Goal: Book appointment/travel/reservation

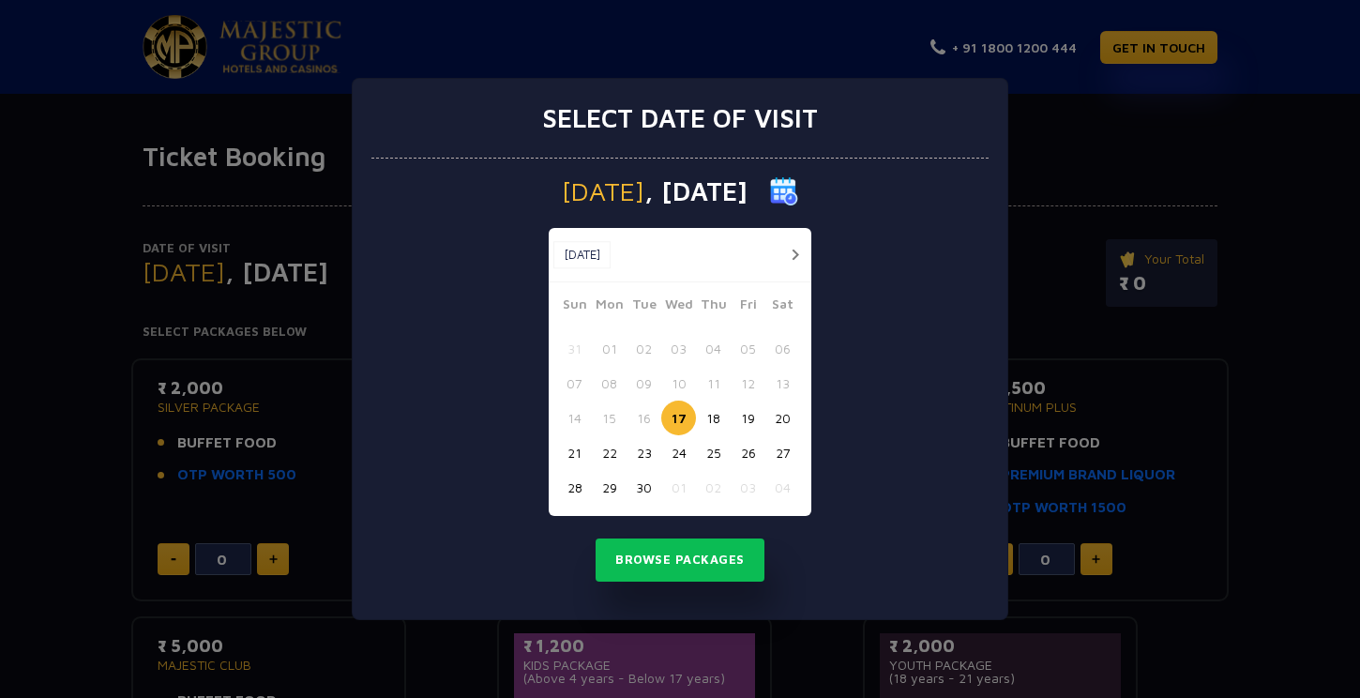
click at [793, 254] on button "button" at bounding box center [794, 254] width 23 height 23
click at [682, 342] on button "01" at bounding box center [678, 348] width 35 height 35
click at [711, 354] on button "02" at bounding box center [713, 348] width 35 height 35
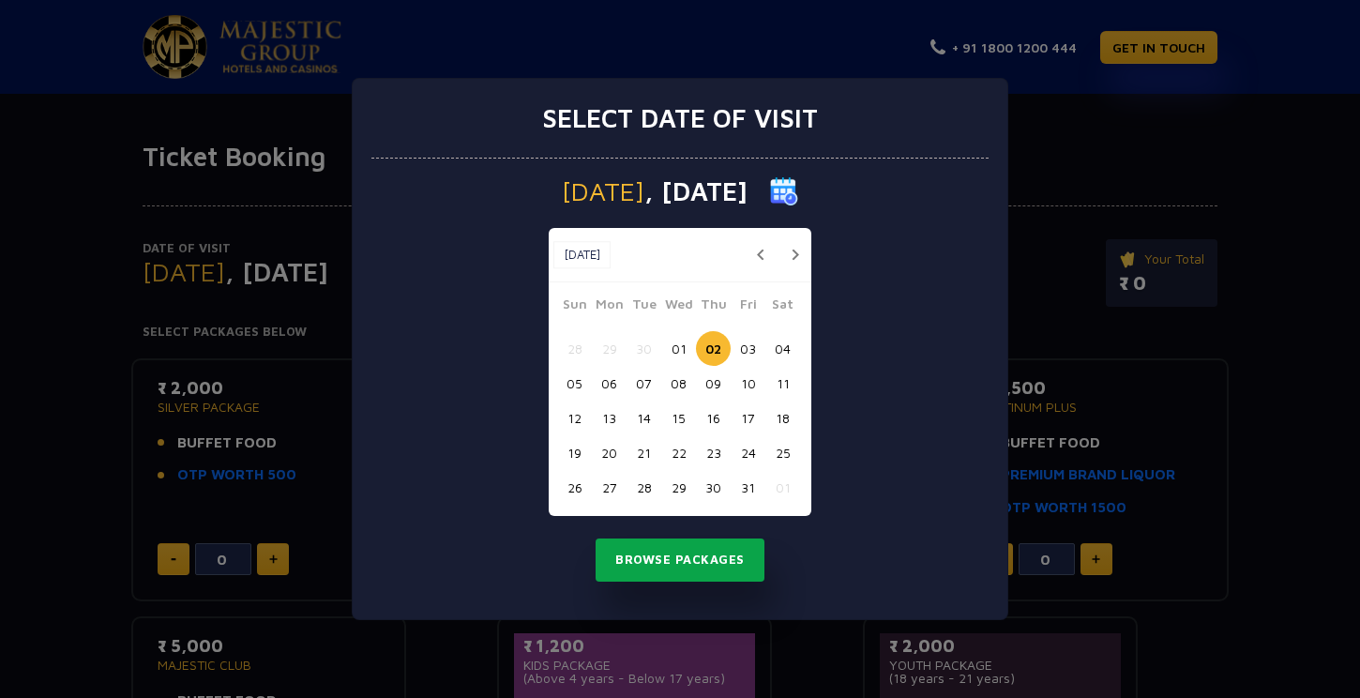
click at [693, 565] on button "Browse Packages" at bounding box center [680, 560] width 169 height 43
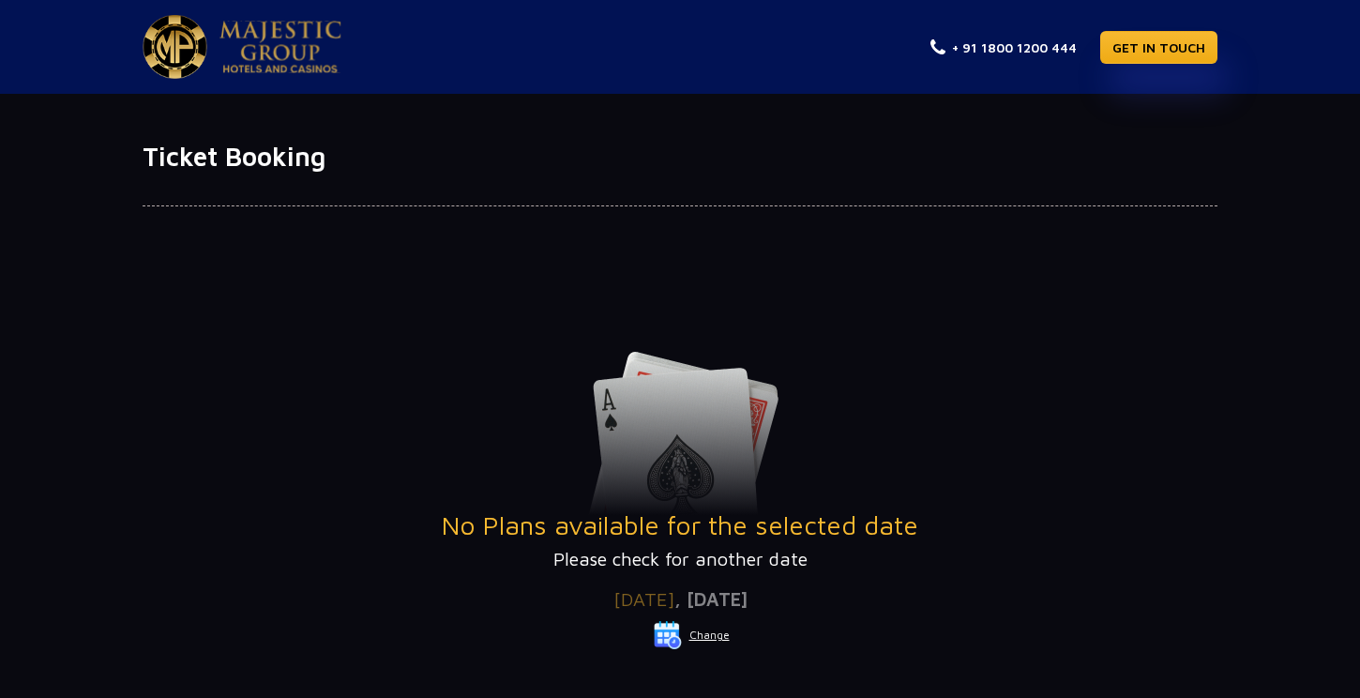
click at [717, 642] on button "Change" at bounding box center [692, 635] width 78 height 30
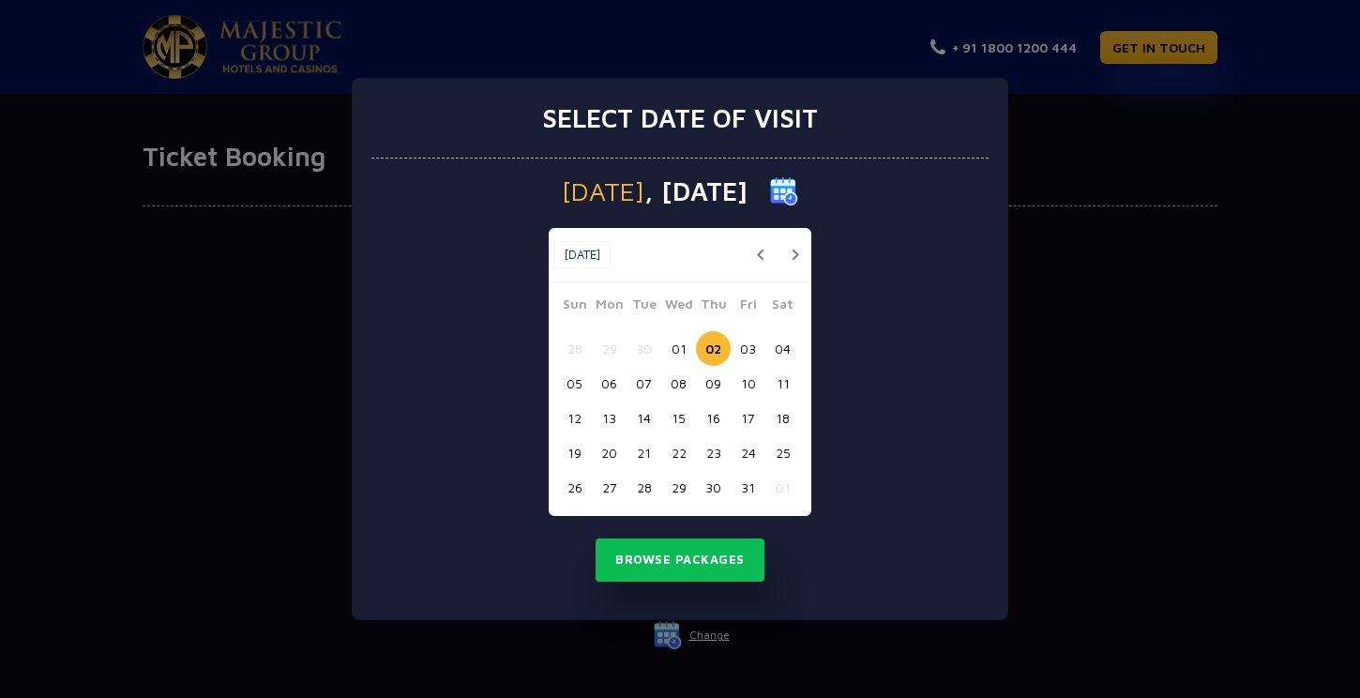
click at [621, 383] on button "06" at bounding box center [609, 383] width 35 height 35
click at [694, 574] on button "Browse Packages" at bounding box center [680, 560] width 169 height 43
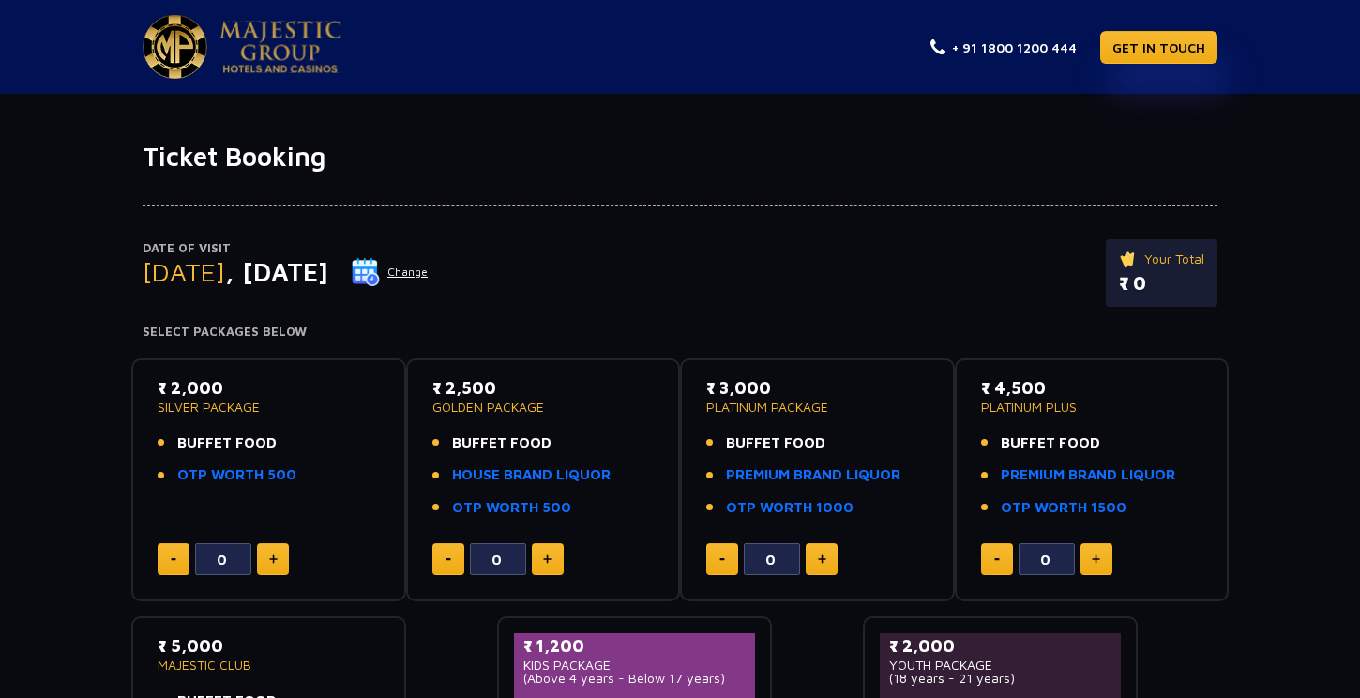
click at [429, 273] on button "Change" at bounding box center [390, 272] width 78 height 30
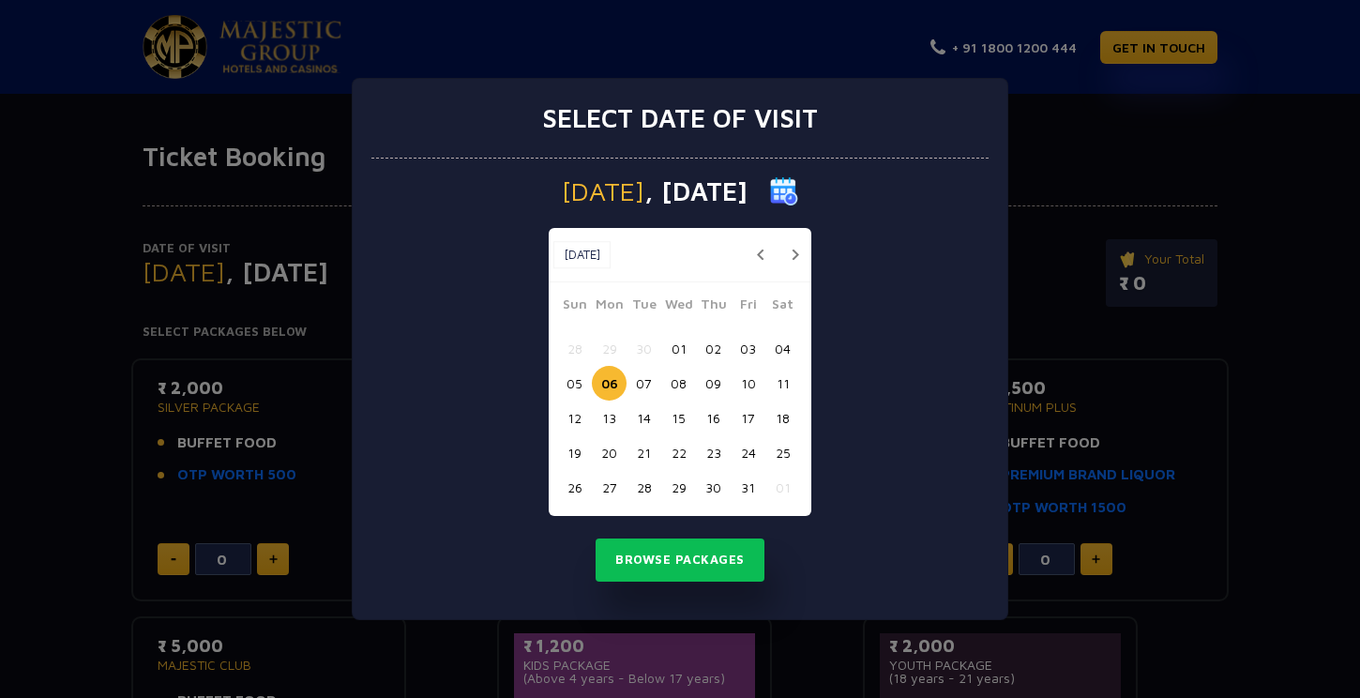
click at [578, 382] on button "05" at bounding box center [574, 383] width 35 height 35
click at [671, 554] on button "Browse Packages" at bounding box center [680, 560] width 169 height 43
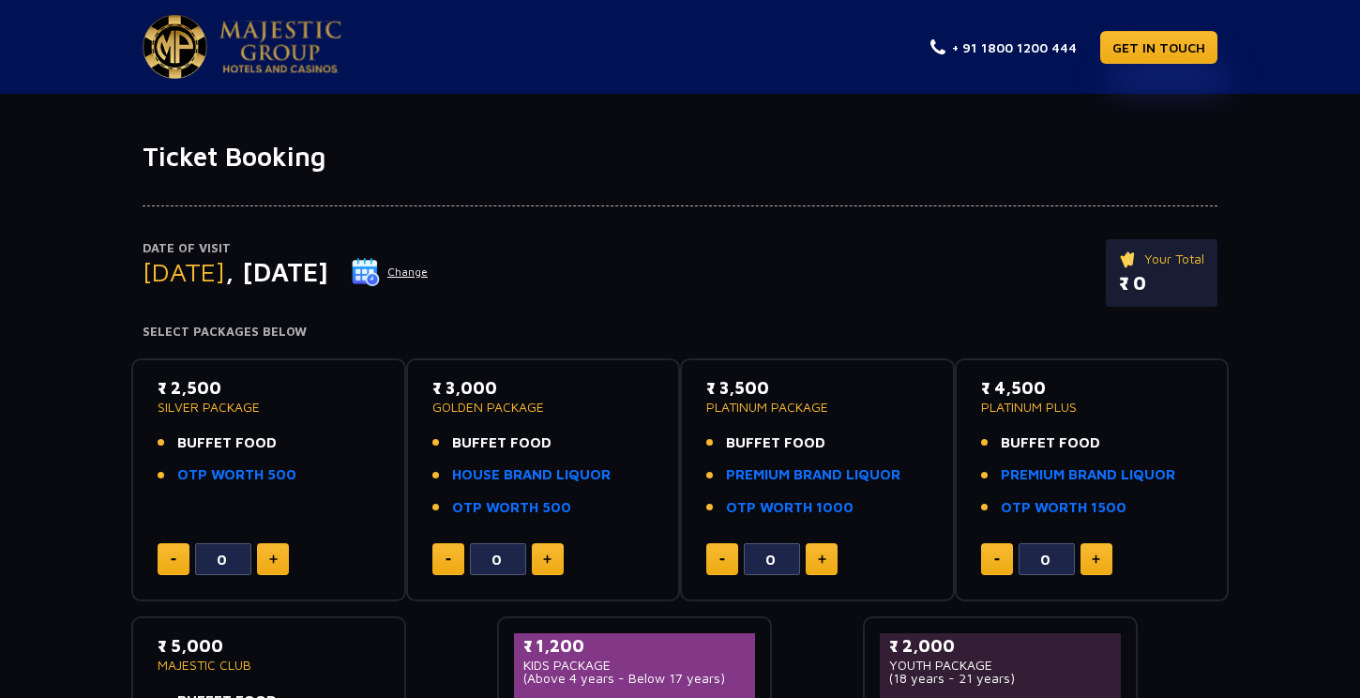
click at [429, 272] on button "Change" at bounding box center [390, 272] width 78 height 30
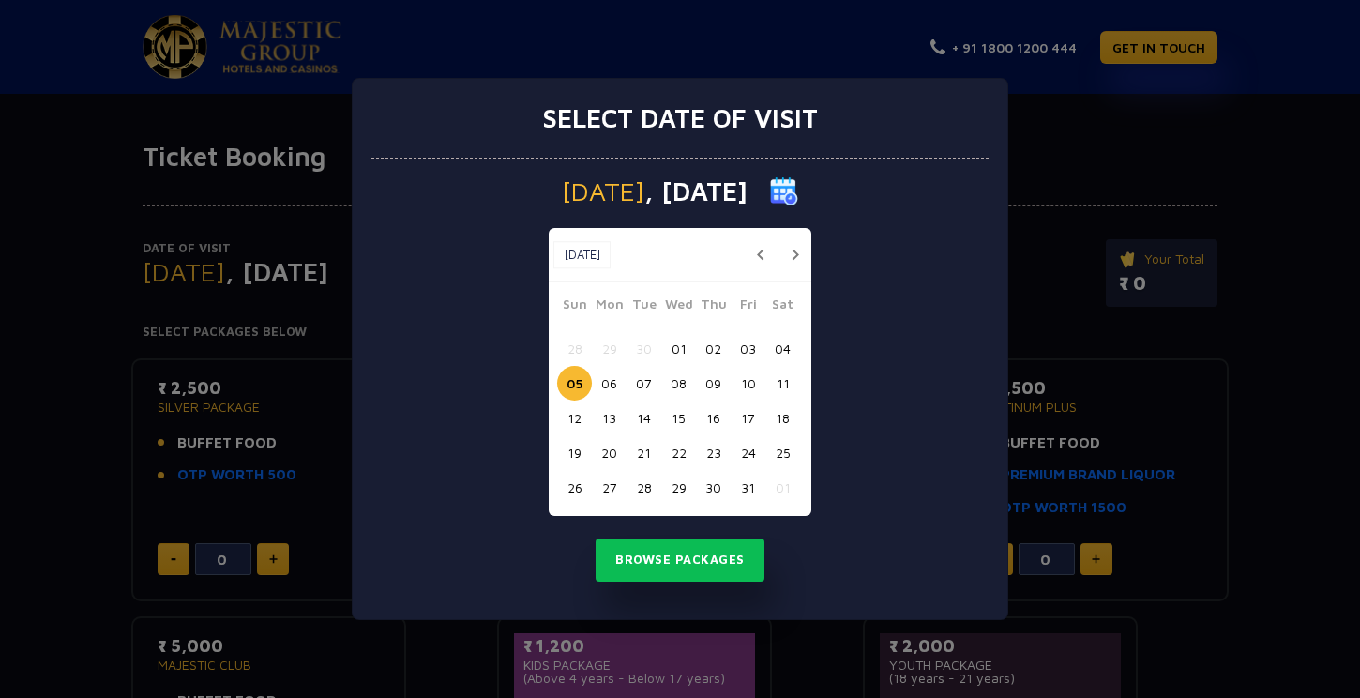
click at [779, 349] on button "04" at bounding box center [783, 348] width 35 height 35
click at [721, 550] on button "Browse Packages" at bounding box center [680, 560] width 169 height 43
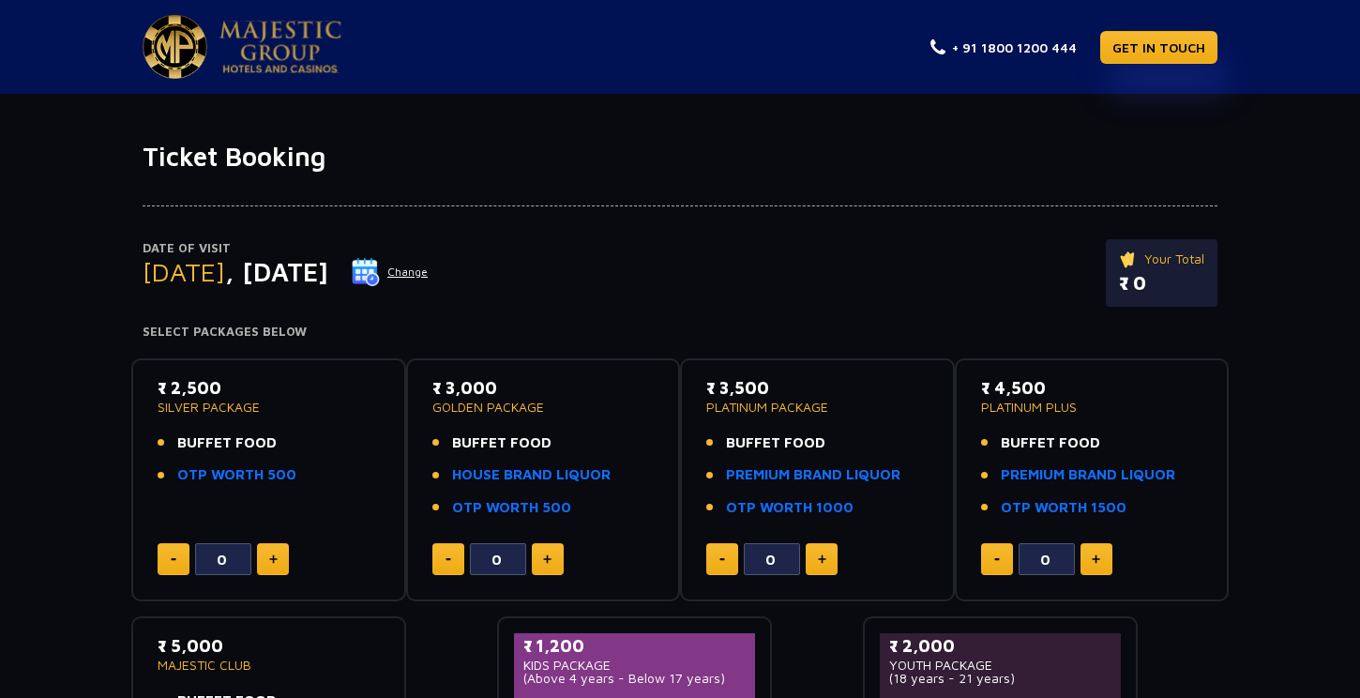
click at [429, 272] on button "Change" at bounding box center [390, 272] width 78 height 30
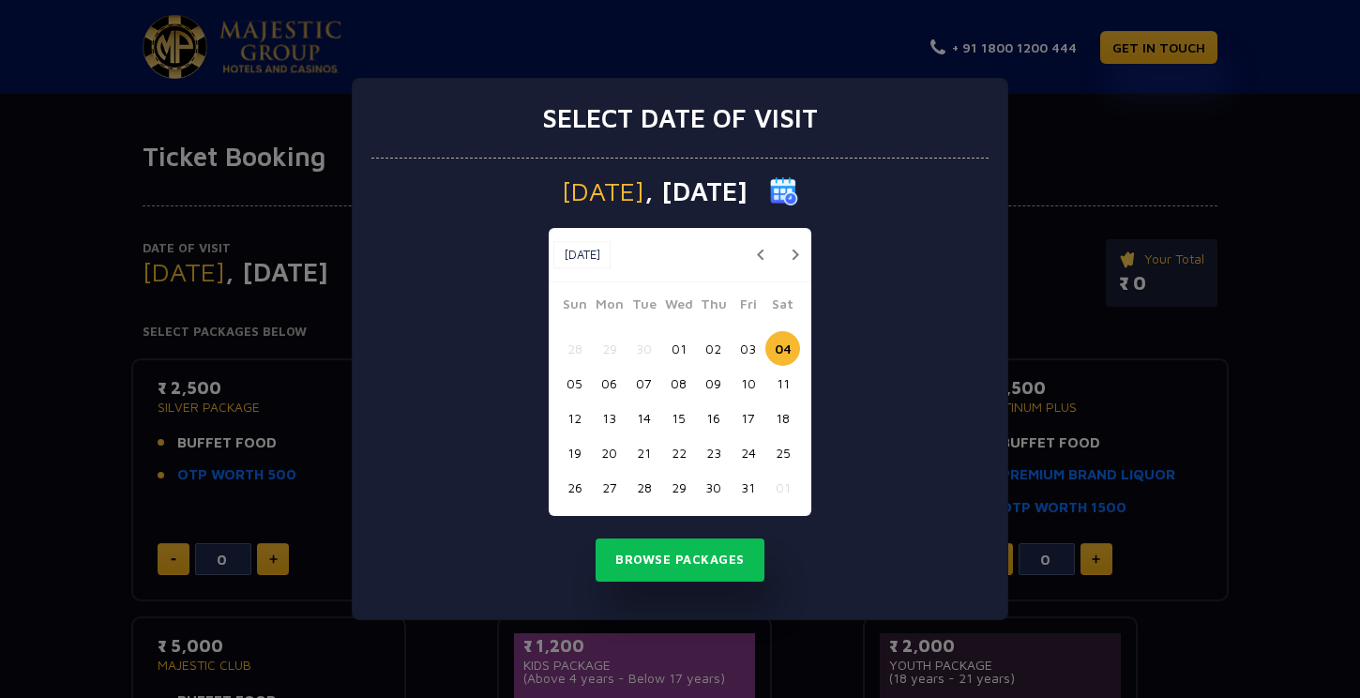
click at [752, 348] on button "03" at bounding box center [748, 348] width 35 height 35
click at [720, 554] on button "Browse Packages" at bounding box center [680, 560] width 169 height 43
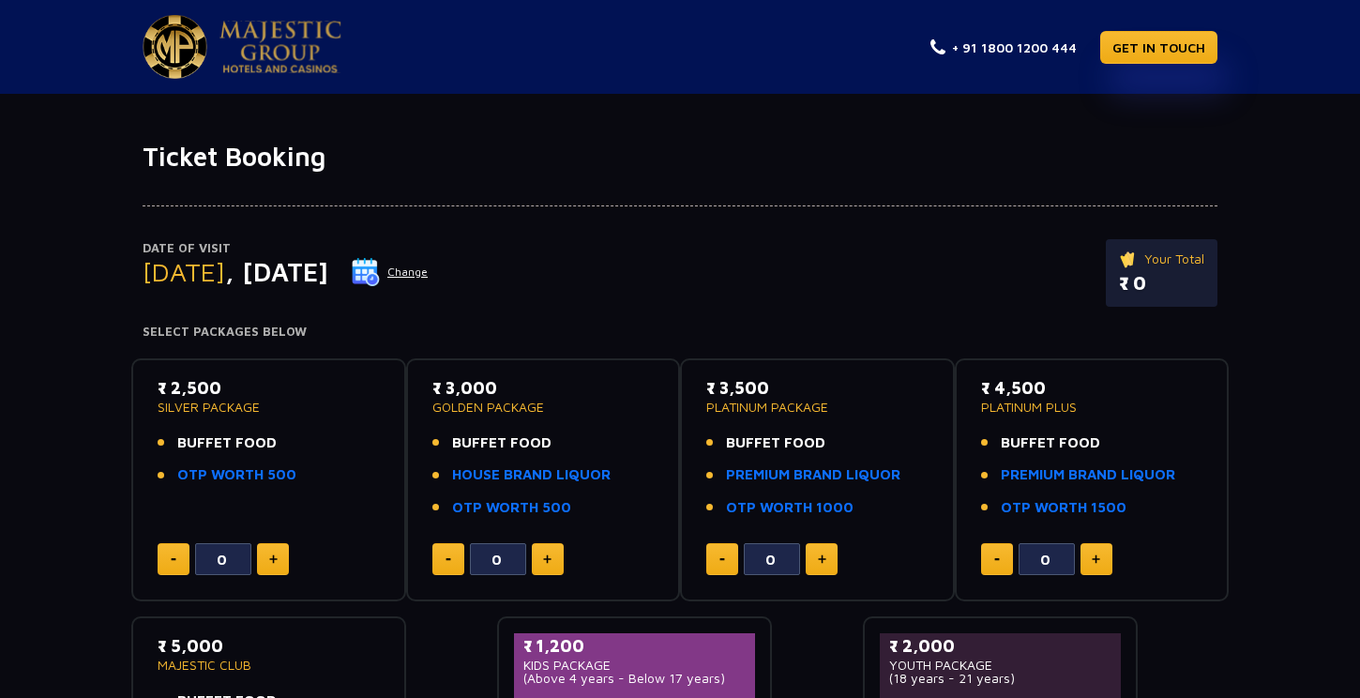
click at [429, 268] on button "Change" at bounding box center [390, 272] width 78 height 30
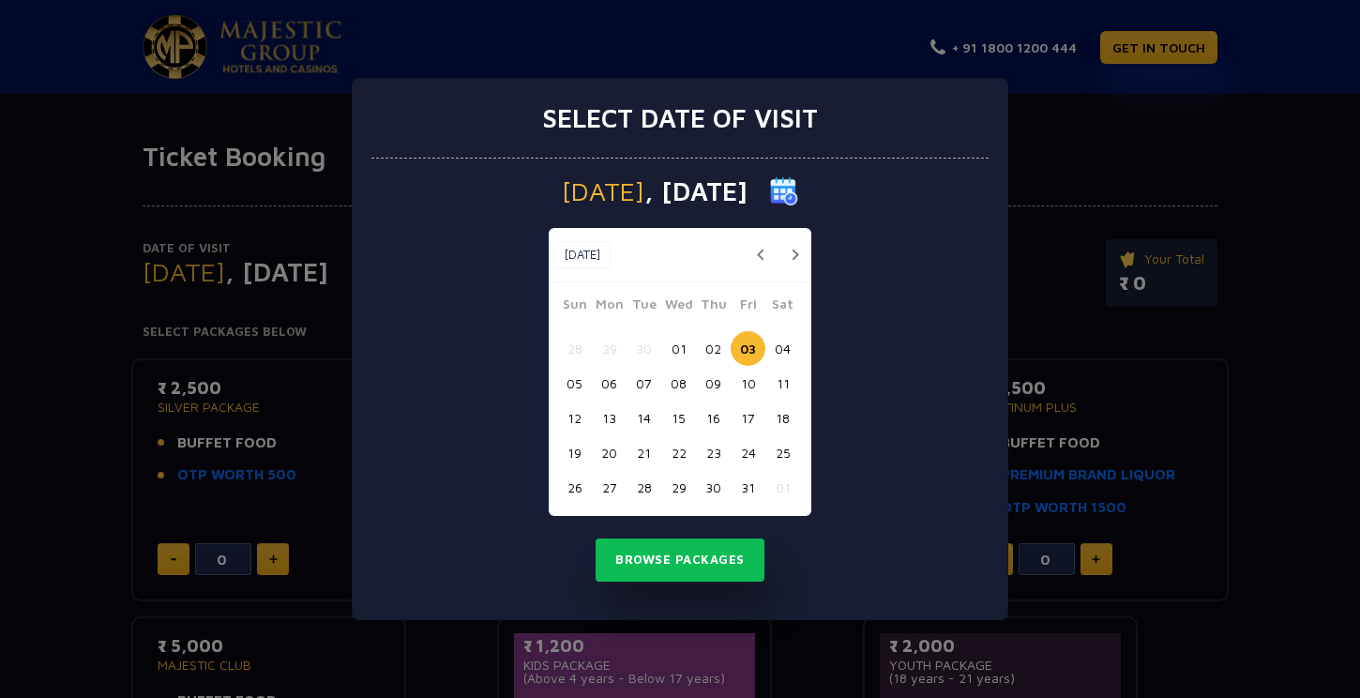
click at [722, 349] on button "02" at bounding box center [713, 348] width 35 height 35
click at [706, 563] on button "Browse Packages" at bounding box center [680, 560] width 169 height 43
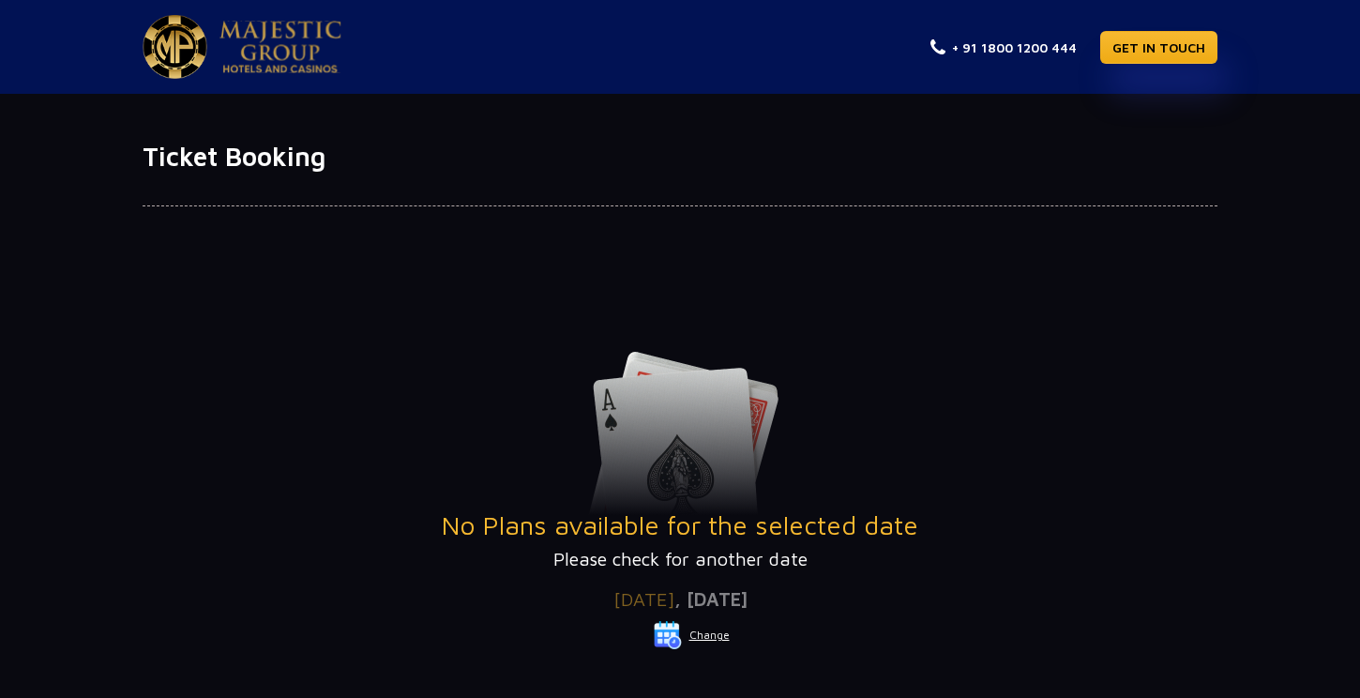
click at [703, 636] on button "Change" at bounding box center [692, 635] width 78 height 30
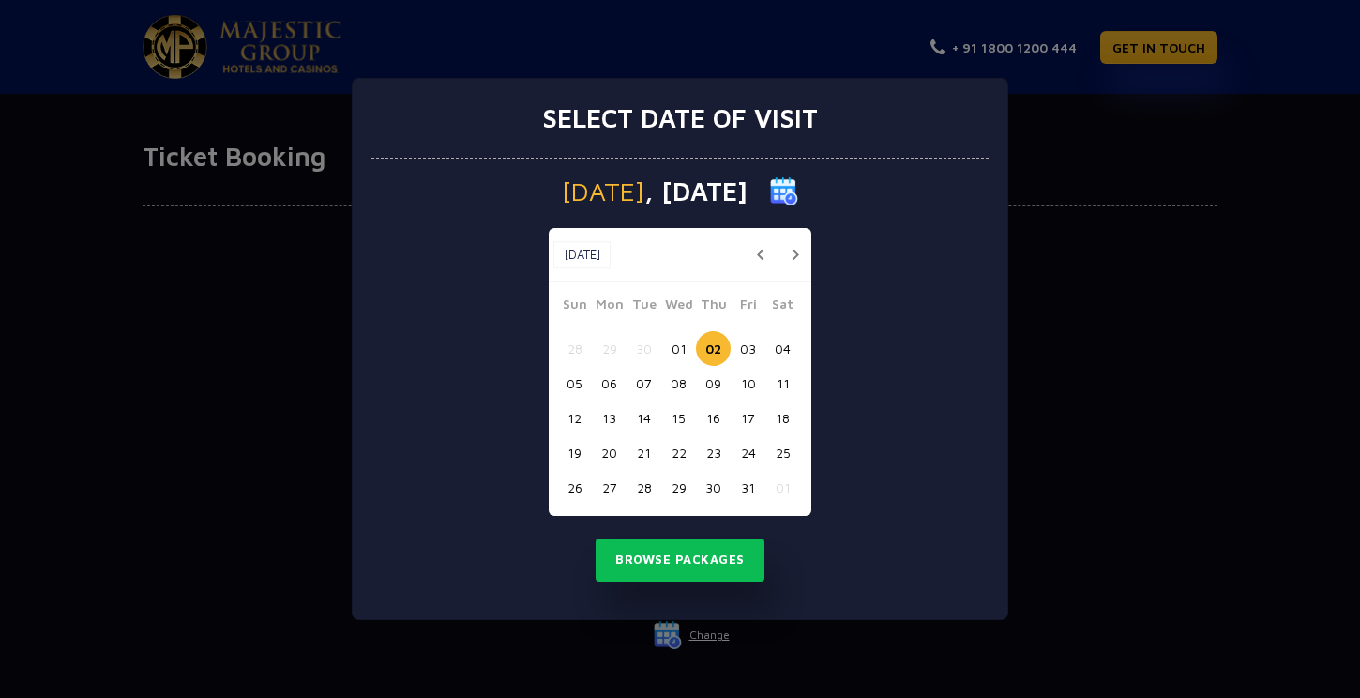
click at [676, 346] on button "01" at bounding box center [678, 348] width 35 height 35
click at [691, 566] on button "Browse Packages" at bounding box center [680, 560] width 169 height 43
